Goal: Information Seeking & Learning: Learn about a topic

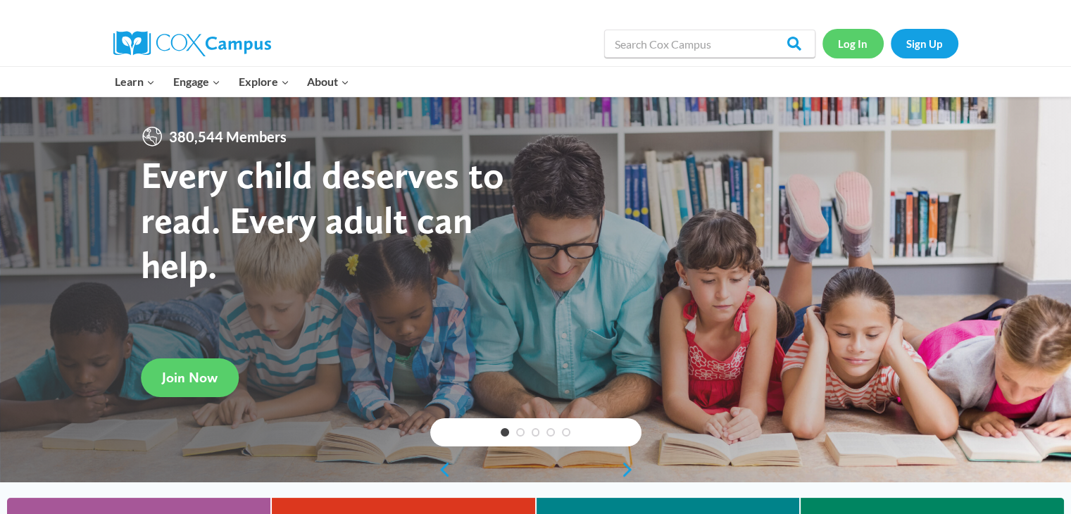
click at [845, 52] on link "Log In" at bounding box center [852, 43] width 61 height 29
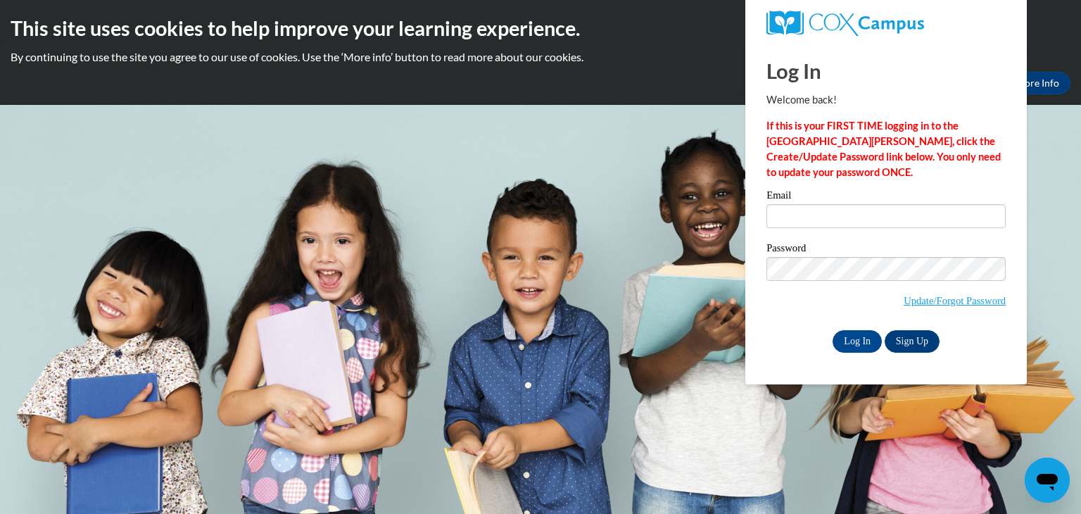
click at [846, 202] on label "Email" at bounding box center [886, 197] width 239 height 14
click at [846, 204] on input "Email" at bounding box center [886, 216] width 239 height 24
type input "[EMAIL_ADDRESS][DOMAIN_NAME]"
click at [861, 343] on input "Log In" at bounding box center [857, 341] width 49 height 23
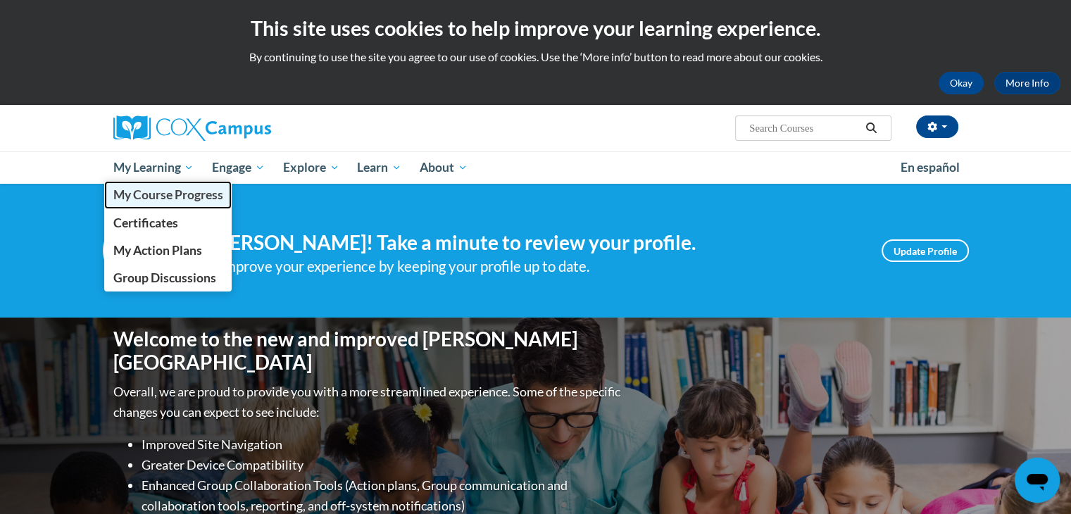
click at [177, 201] on span "My Course Progress" at bounding box center [168, 194] width 110 height 15
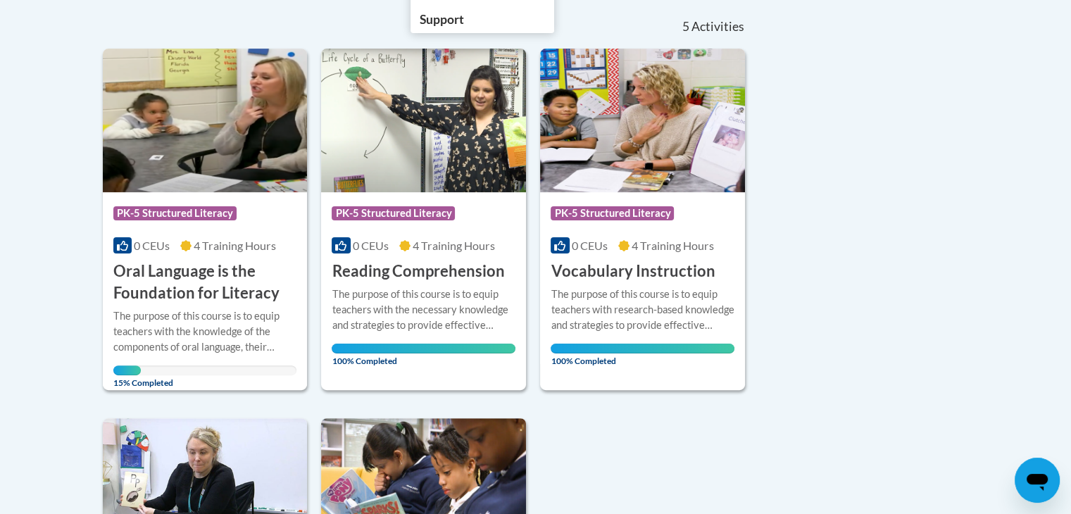
scroll to position [310, 0]
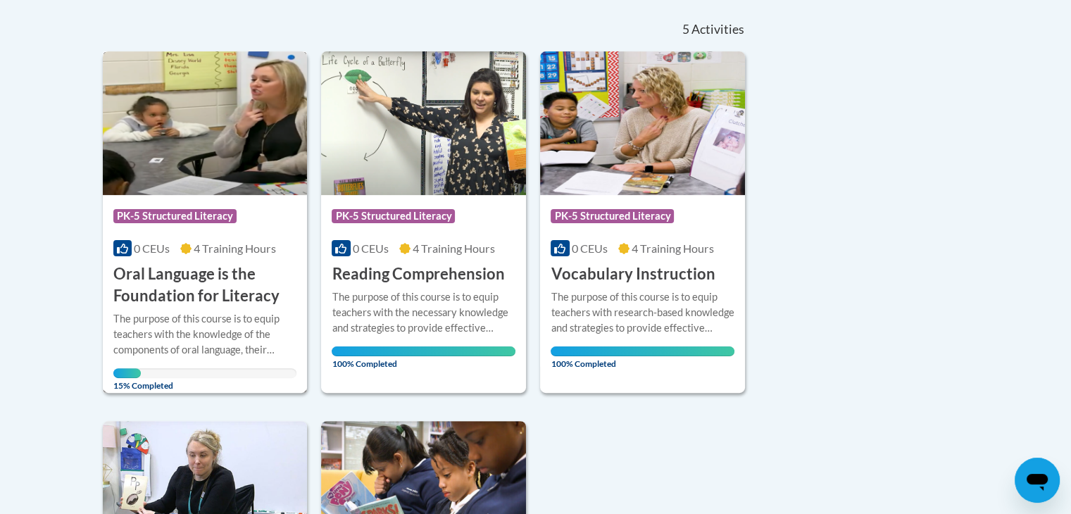
click at [215, 288] on h3 "Oral Language is the Foundation for Literacy" at bounding box center [205, 285] width 184 height 44
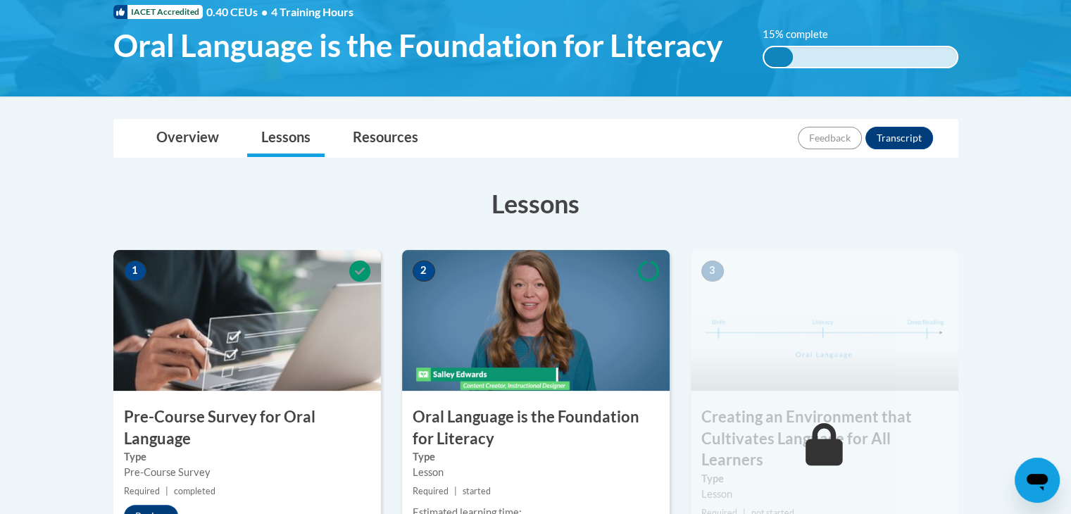
scroll to position [225, 0]
